Goal: Task Accomplishment & Management: Manage account settings

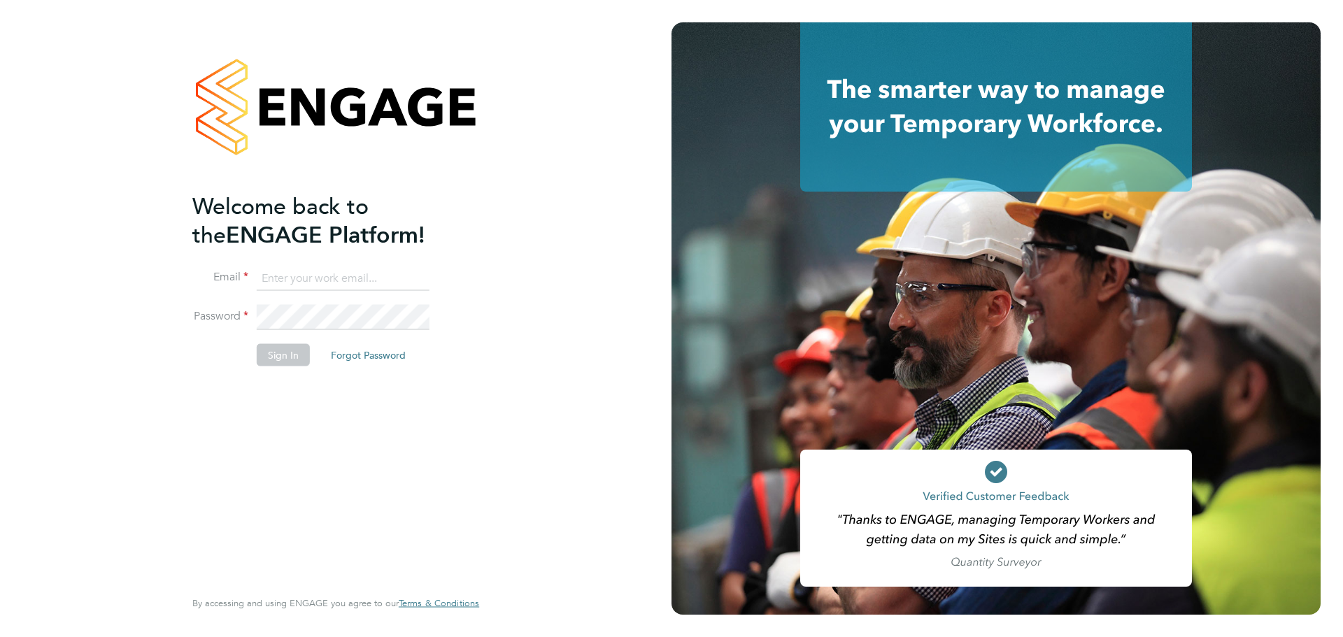
type input "[EMAIL_ADDRESS][DOMAIN_NAME]"
click at [278, 357] on button "Sign In" at bounding box center [283, 354] width 53 height 22
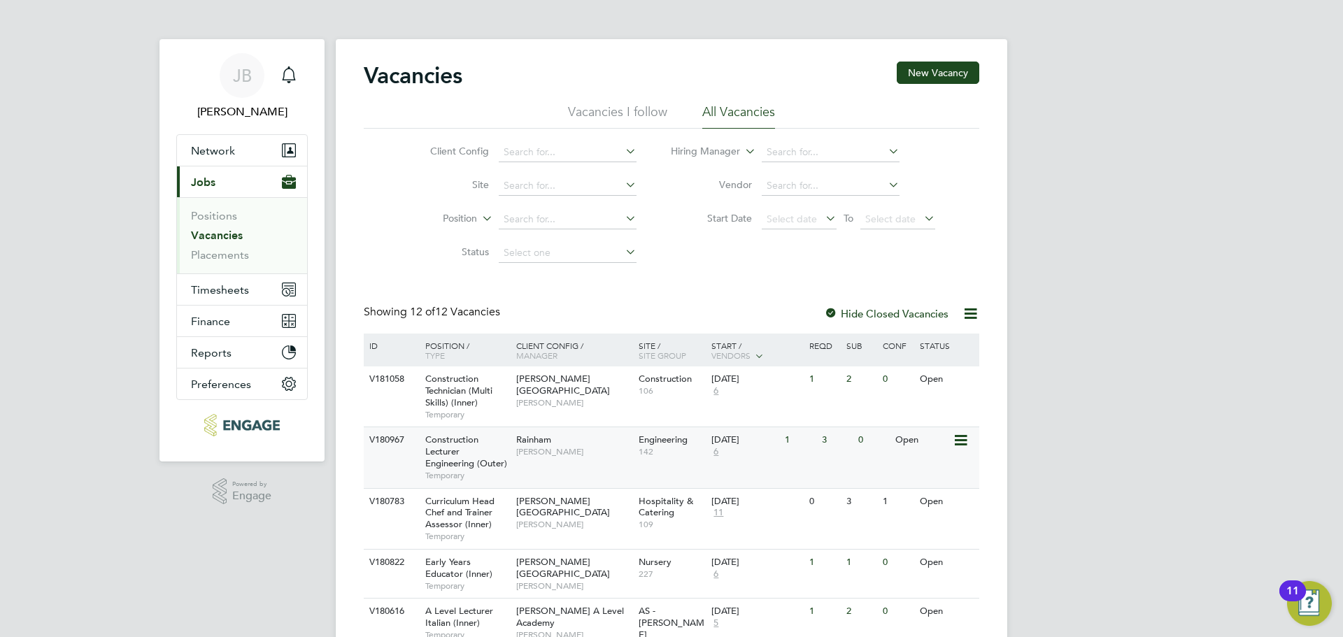
click at [590, 457] on span "[PERSON_NAME]" at bounding box center [573, 451] width 115 height 11
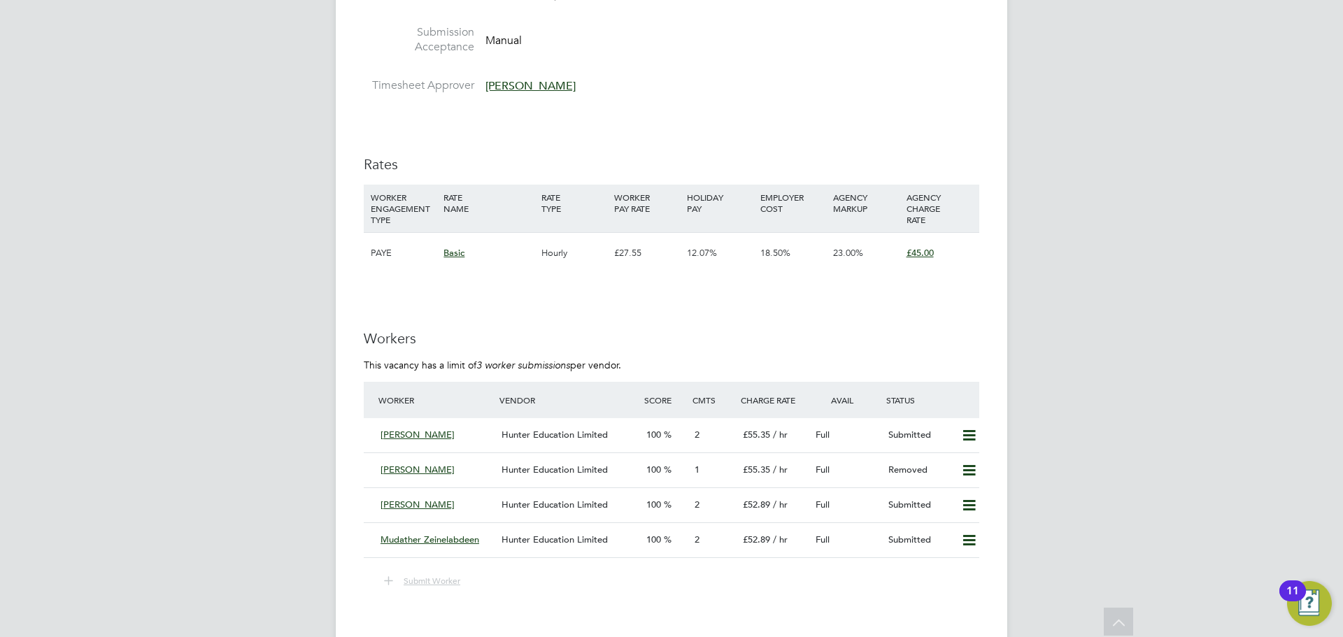
scroll to position [2378, 0]
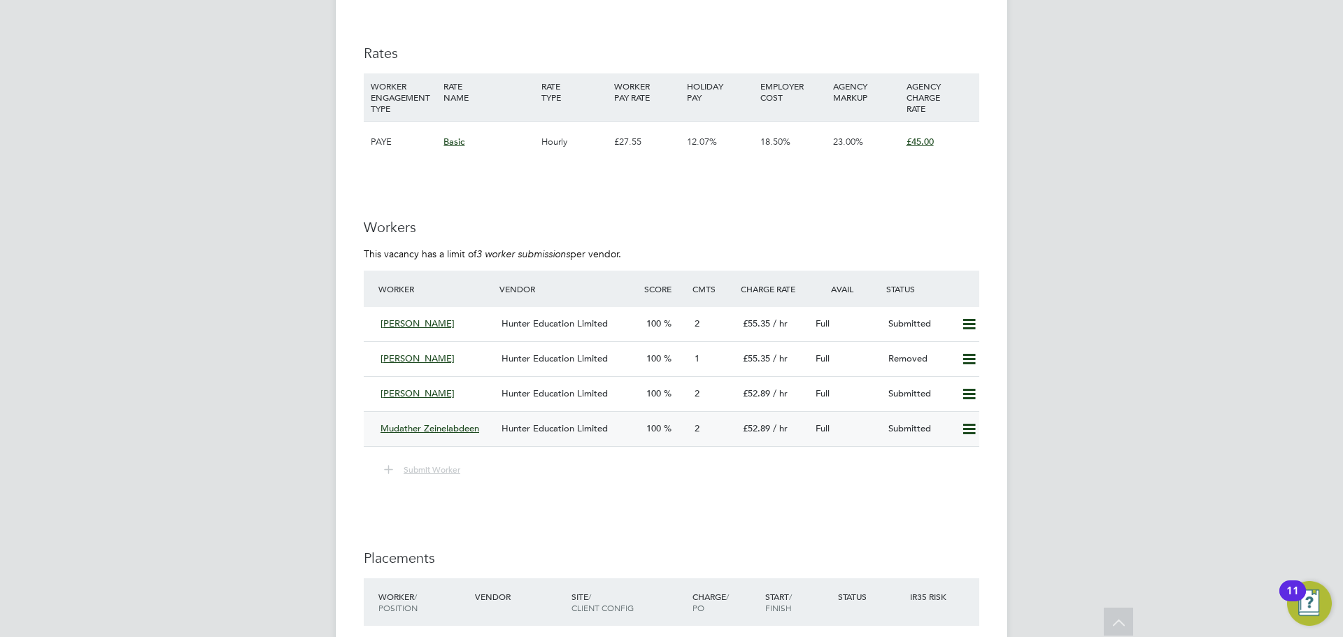
click at [477, 422] on div "Mudather Zeinelabdeen" at bounding box center [435, 429] width 121 height 23
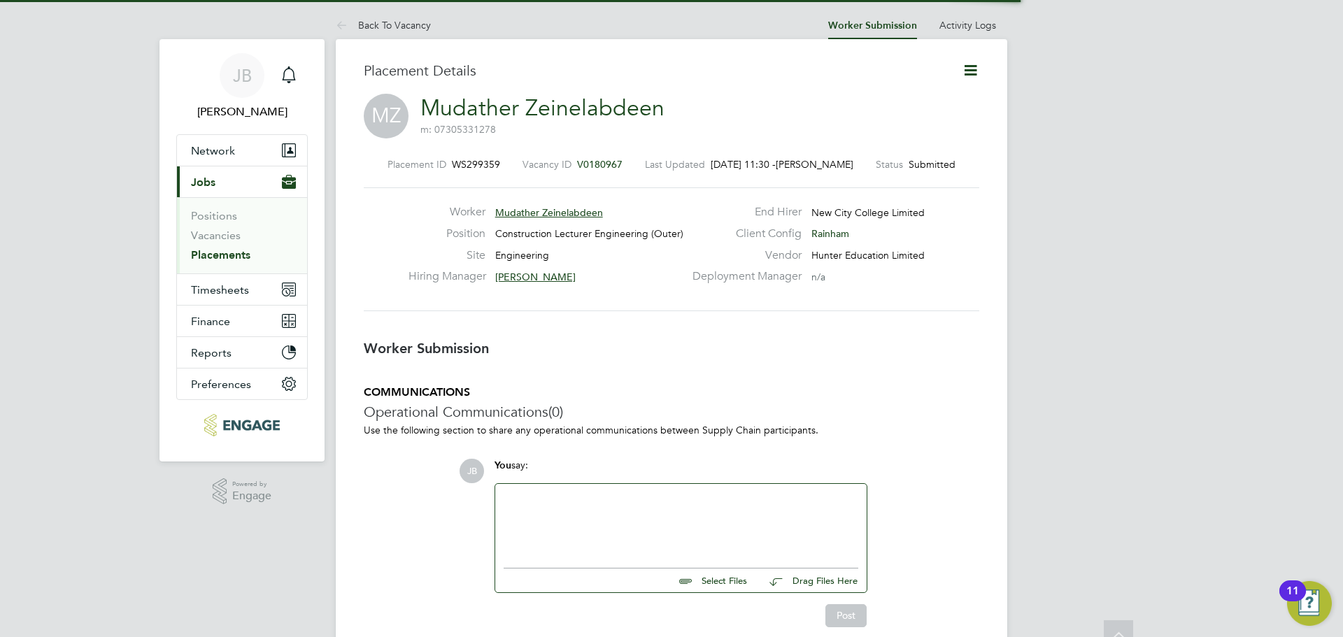
scroll to position [7, 7]
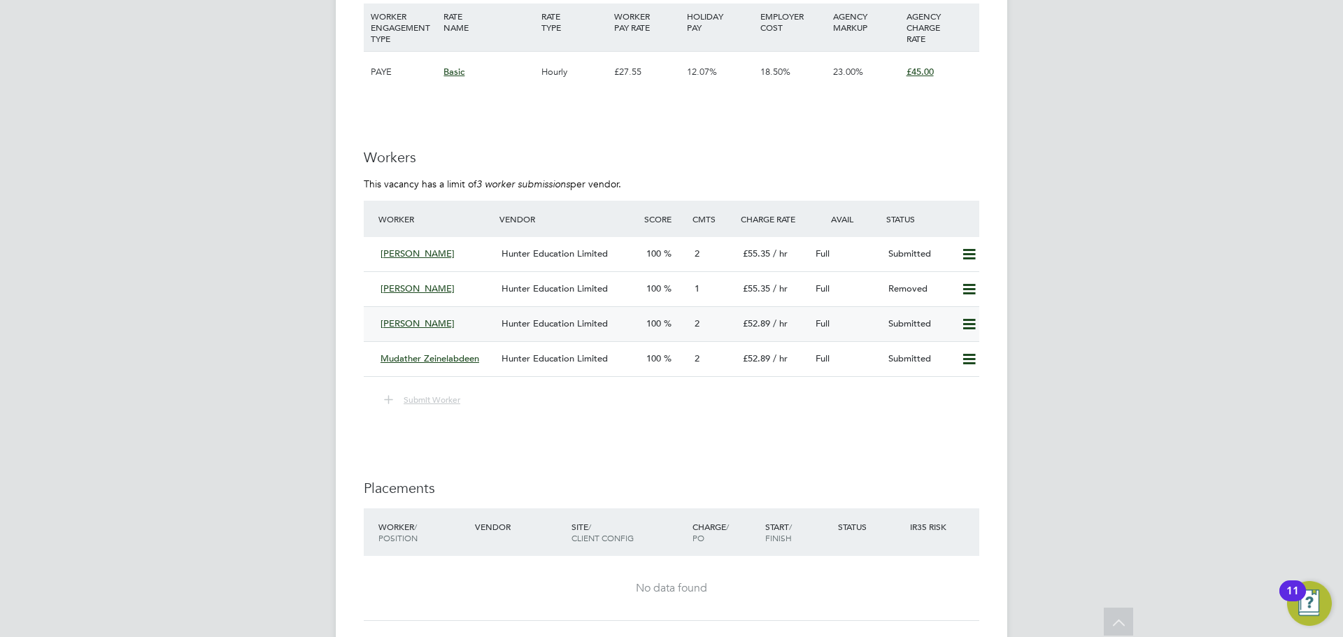
click at [419, 323] on div "Ian Hart" at bounding box center [435, 324] width 121 height 23
click at [455, 248] on div "Abdul Badran" at bounding box center [435, 254] width 121 height 23
